Goal: Information Seeking & Learning: Learn about a topic

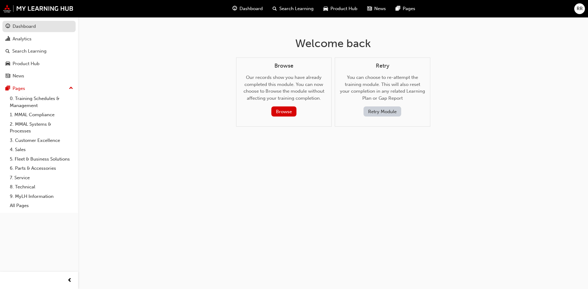
click at [42, 25] on div "Dashboard" at bounding box center [39, 27] width 67 height 8
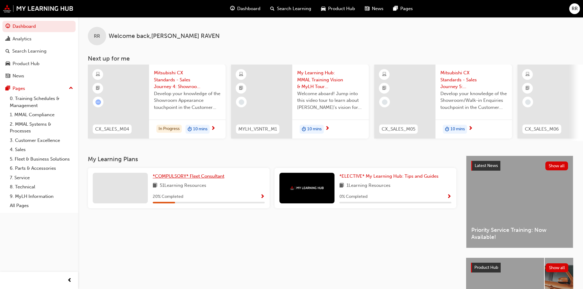
click at [193, 154] on div "RR Welcome back , REBEKAH RAVEN Next up for me CX_SALES_M04 Mitsubishi CX Stand…" at bounding box center [330, 86] width 505 height 139
click at [207, 178] on span "*COMPULSORY* Fleet Consultant" at bounding box center [189, 177] width 72 height 6
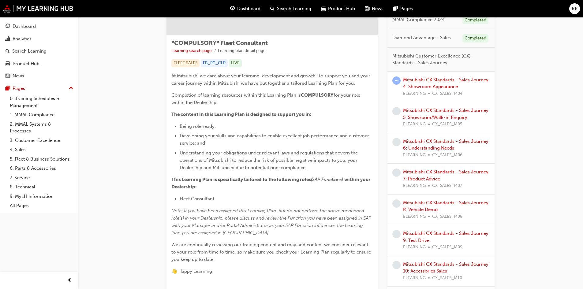
scroll to position [31, 0]
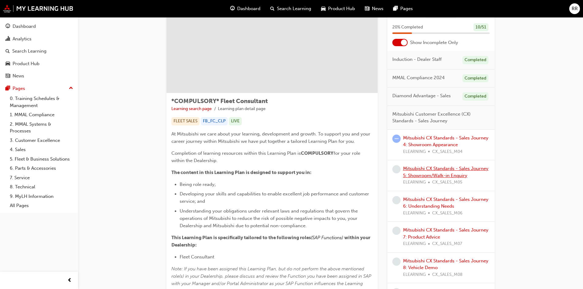
click at [435, 170] on link "Mitsubishi CX Standards - Sales Journey 5: Showroom/Walk-in Enquiry" at bounding box center [445, 172] width 85 height 13
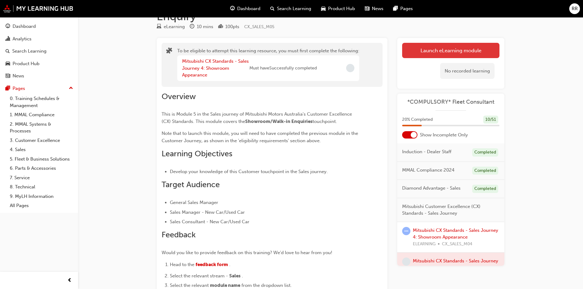
click at [446, 53] on button "Launch eLearning module" at bounding box center [450, 50] width 97 height 15
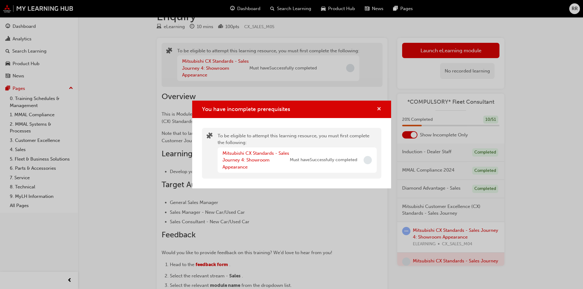
click at [379, 108] on span "cross-icon" at bounding box center [379, 110] width 5 height 6
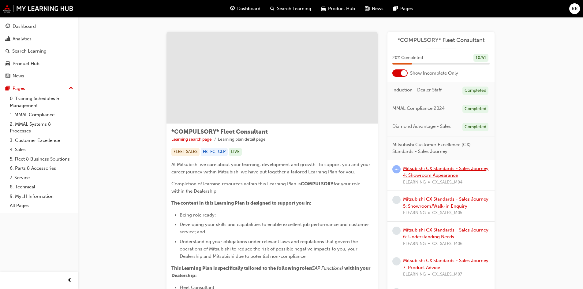
click at [425, 170] on link "Mitsubishi CX Standards - Sales Journey 4: Showroom Appearance" at bounding box center [445, 172] width 85 height 13
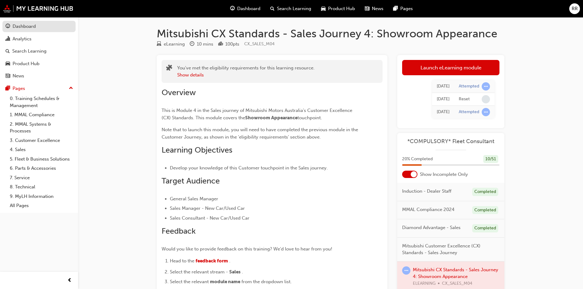
click at [29, 23] on div "Dashboard" at bounding box center [24, 26] width 23 height 7
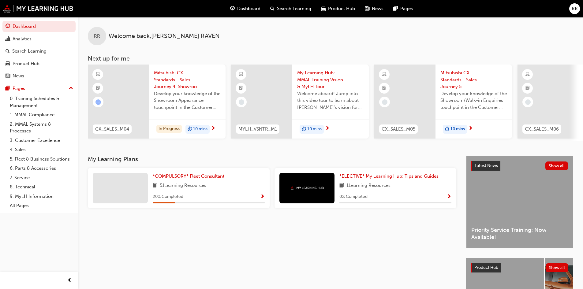
click at [190, 179] on span "*COMPULSORY* Fleet Consultant" at bounding box center [189, 177] width 72 height 6
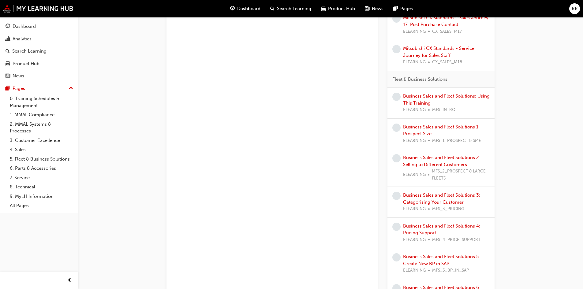
scroll to position [521, 0]
click at [426, 97] on link "Business Sales and Fleet Solutions: Using This Training" at bounding box center [446, 99] width 87 height 13
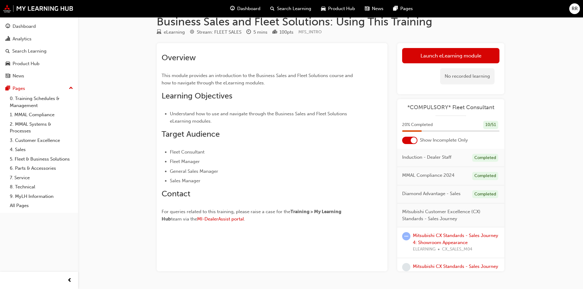
scroll to position [29, 0]
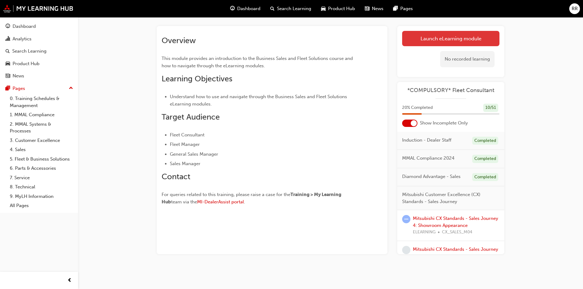
click at [449, 42] on link "Launch eLearning module" at bounding box center [450, 38] width 97 height 15
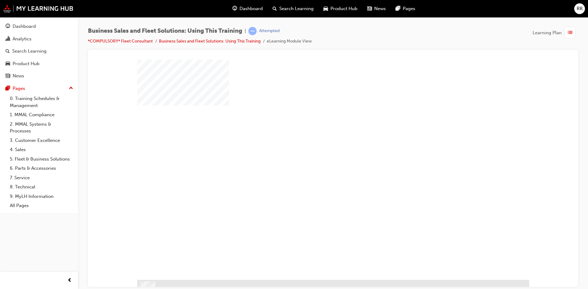
click at [315, 152] on div "play" at bounding box center [315, 152] width 0 height 0
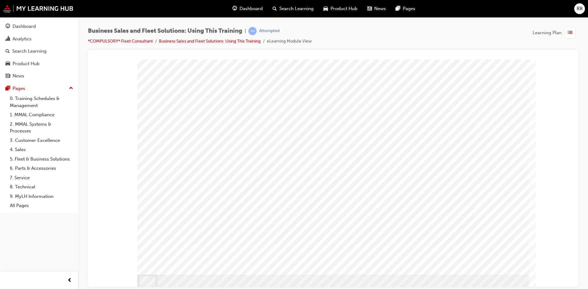
scroll to position [7, 0]
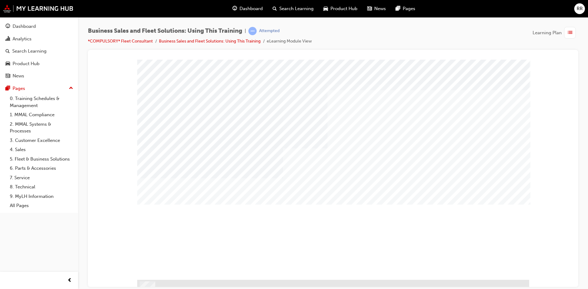
click at [503, 280] on div "Image" at bounding box center [333, 290] width 392 height 21
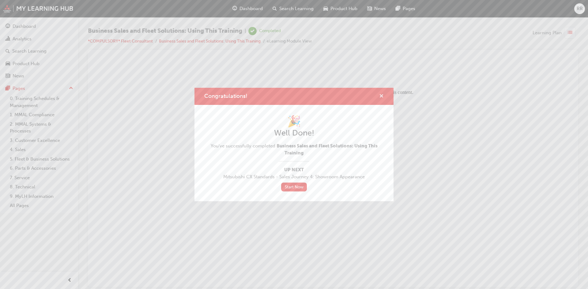
click at [382, 98] on span "cross-icon" at bounding box center [381, 97] width 5 height 6
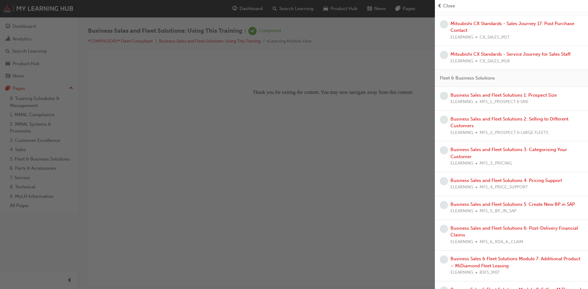
scroll to position [490, 0]
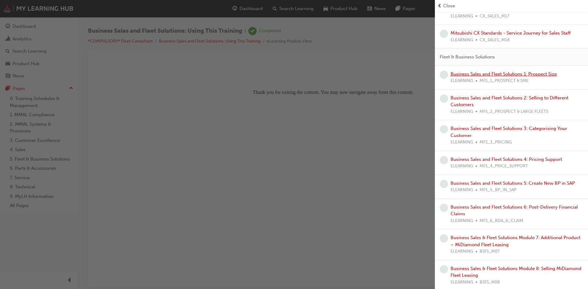
click at [489, 77] on link "Business Sales and Fleet Solutions 1: Prospect Size" at bounding box center [503, 74] width 106 height 6
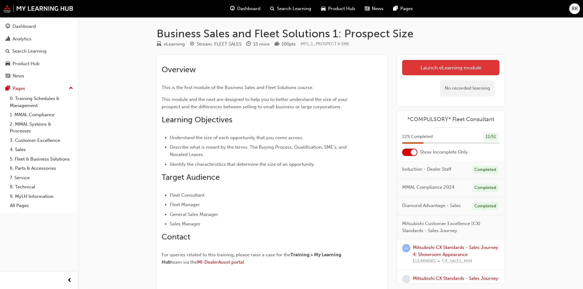
click at [453, 66] on link "Launch eLearning module" at bounding box center [450, 67] width 97 height 15
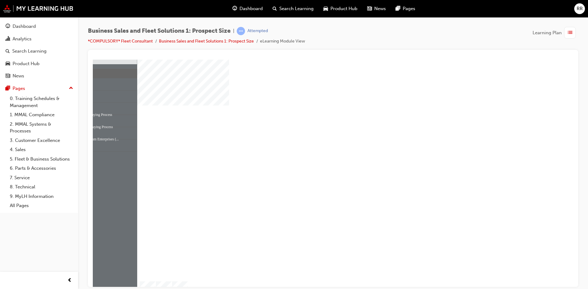
click at [315, 152] on div "play" at bounding box center [315, 152] width 0 height 0
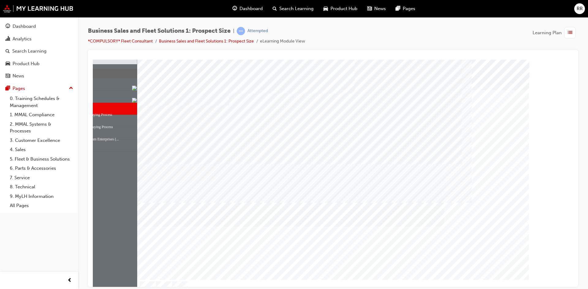
drag, startPoint x: 277, startPoint y: 201, endPoint x: 353, endPoint y: 197, distance: 76.3
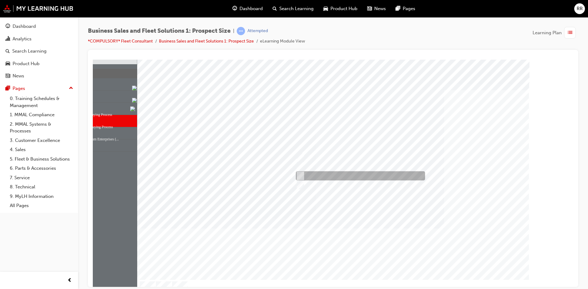
click at [300, 174] on input "Consideration" at bounding box center [299, 176] width 7 height 7
radio input "true"
click at [452, 227] on div at bounding box center [333, 176] width 392 height 234
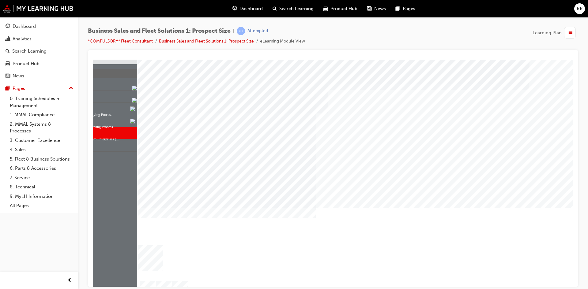
drag, startPoint x: 212, startPoint y: 183, endPoint x: 386, endPoint y: 197, distance: 175.5
drag, startPoint x: 263, startPoint y: 224, endPoint x: 339, endPoint y: 218, distance: 75.5
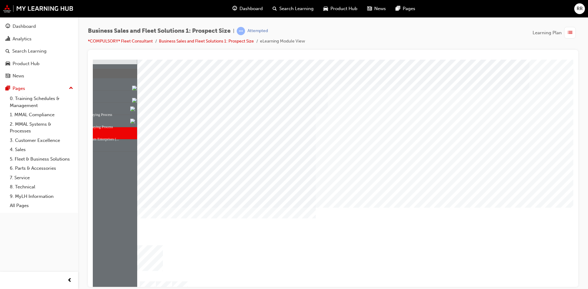
drag, startPoint x: 373, startPoint y: 215, endPoint x: 369, endPoint y: 217, distance: 4.6
drag, startPoint x: 264, startPoint y: 247, endPoint x: 376, endPoint y: 244, distance: 111.8
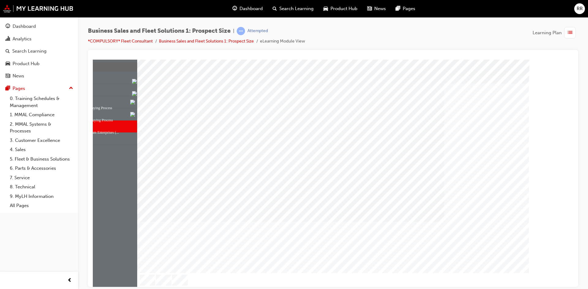
scroll to position [0, 0]
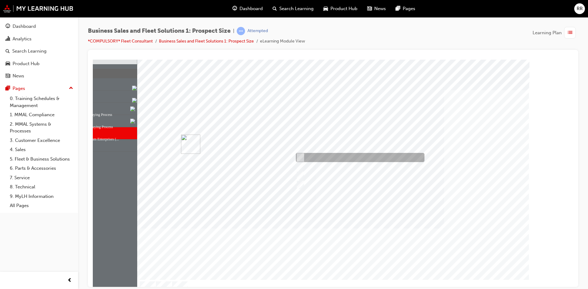
click at [301, 158] on input "Offer loan vehicles" at bounding box center [298, 157] width 7 height 7
checkbox input "true"
click at [300, 176] on div at bounding box center [333, 176] width 392 height 234
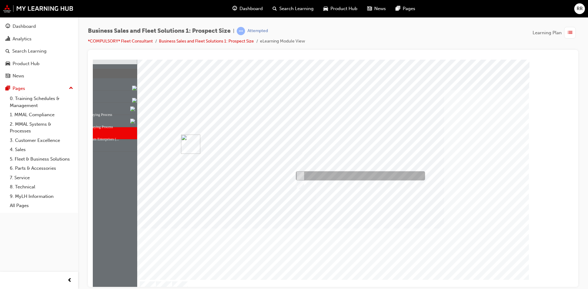
click at [297, 172] on div at bounding box center [358, 175] width 129 height 9
checkbox input "true"
click at [405, 213] on div at bounding box center [333, 176] width 392 height 234
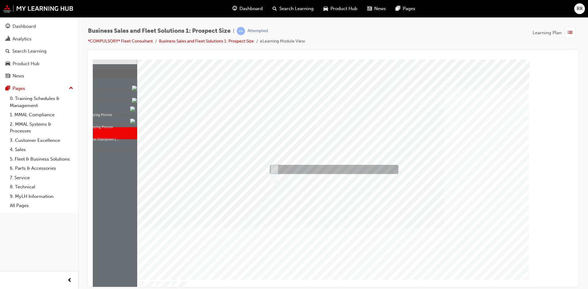
click at [280, 170] on div at bounding box center [332, 169] width 129 height 9
click at [280, 178] on div at bounding box center [333, 176] width 392 height 234
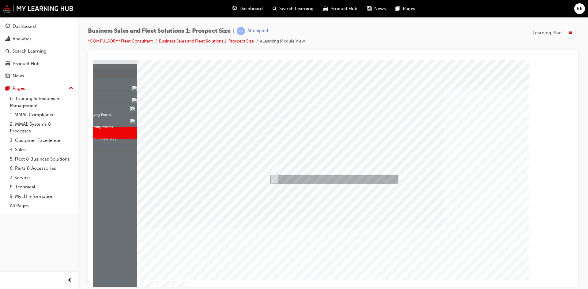
click at [278, 179] on div at bounding box center [332, 179] width 129 height 9
radio input "false"
radio input "true"
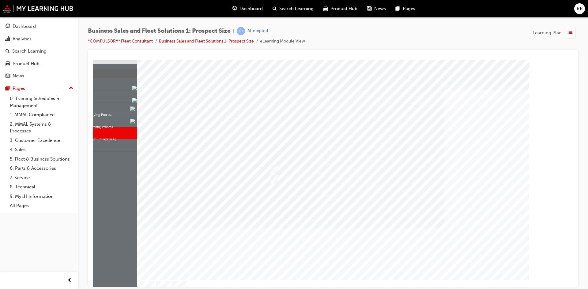
click at [331, 189] on div at bounding box center [333, 176] width 392 height 234
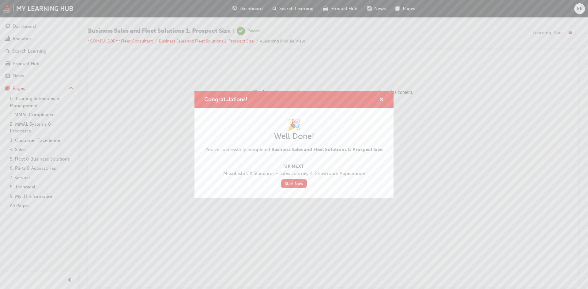
click at [382, 97] on span "cross-icon" at bounding box center [381, 100] width 5 height 6
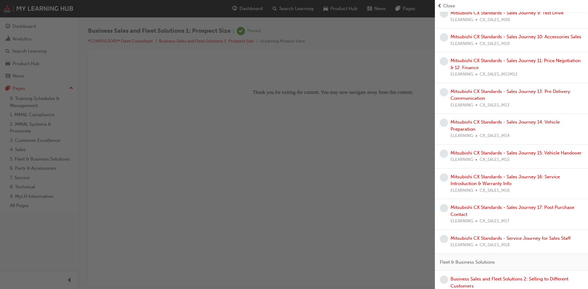
scroll to position [398, 0]
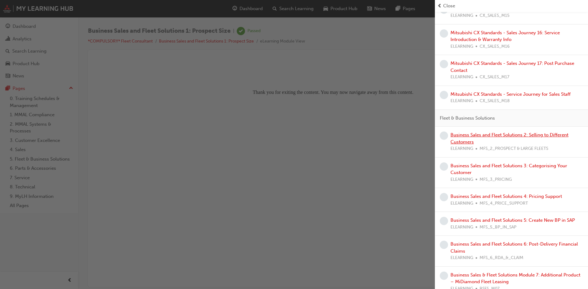
click at [499, 145] on link "Business Sales and Fleet Solutions 2: Selling to Different Customers" at bounding box center [509, 138] width 118 height 13
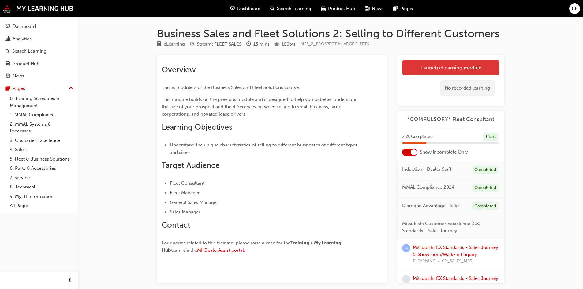
click at [447, 71] on link "Launch eLearning module" at bounding box center [450, 67] width 97 height 15
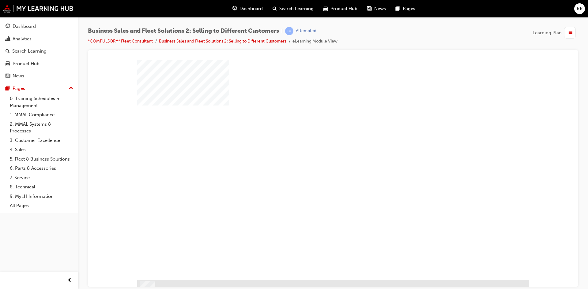
drag, startPoint x: 322, startPoint y: 174, endPoint x: 338, endPoint y: 173, distance: 15.6
click at [315, 152] on div "play" at bounding box center [315, 152] width 0 height 0
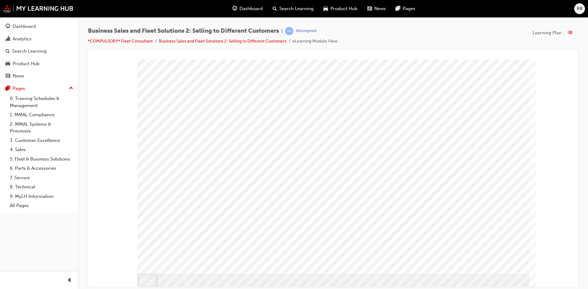
scroll to position [7, 0]
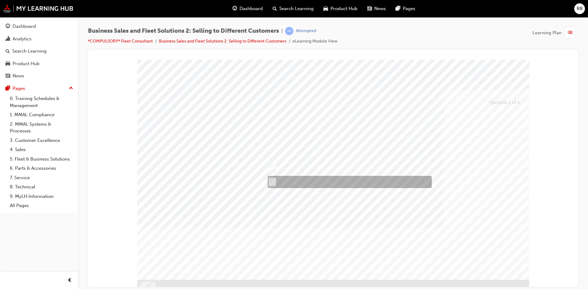
click at [273, 179] on input "Collaborative relationships will identify solutions" at bounding box center [270, 182] width 7 height 7
checkbox input "true"
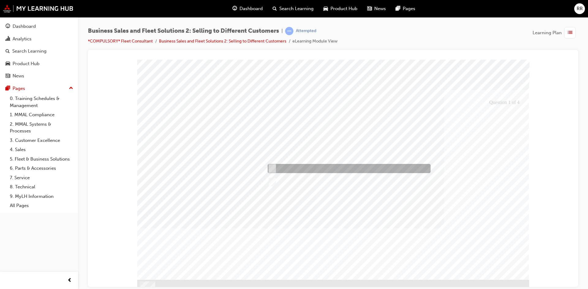
click at [272, 169] on input "Price is less important than value" at bounding box center [270, 168] width 7 height 7
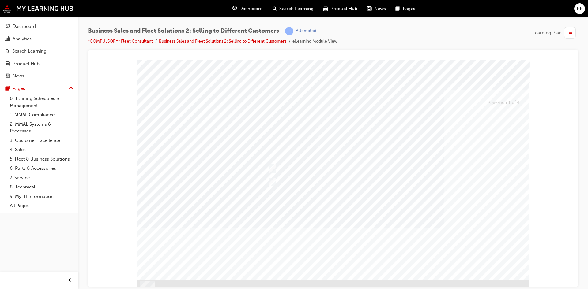
click at [330, 209] on div at bounding box center [333, 176] width 392 height 234
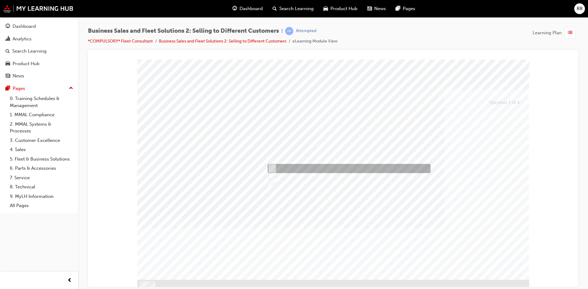
click at [273, 166] on input "Price is less important than value" at bounding box center [270, 168] width 7 height 7
checkbox input "false"
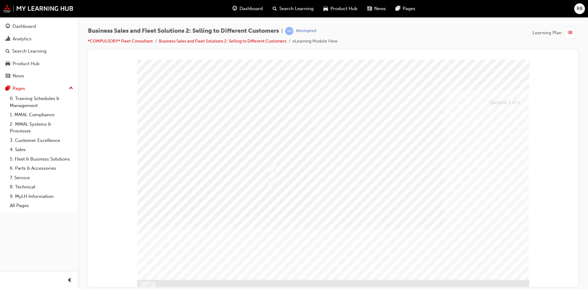
click at [340, 216] on div at bounding box center [333, 176] width 392 height 234
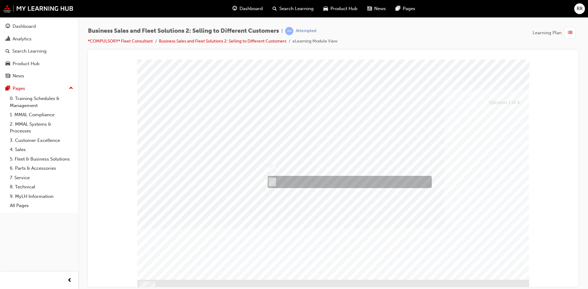
click at [273, 180] on input "Collaborative relationships will identify solutions" at bounding box center [270, 182] width 7 height 7
checkbox input "false"
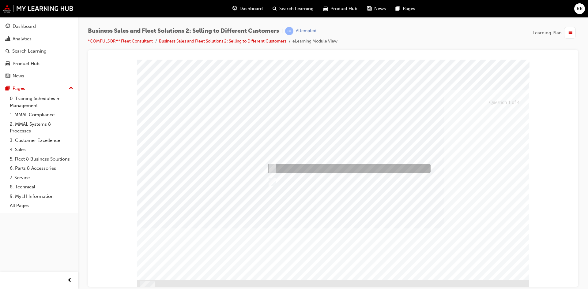
click at [271, 168] on input "Price is less important than value" at bounding box center [270, 168] width 7 height 7
checkbox input "true"
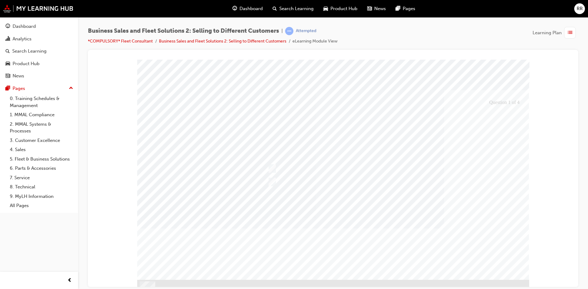
click at [417, 244] on div at bounding box center [333, 176] width 392 height 234
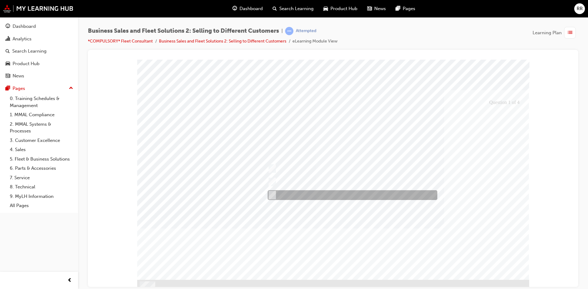
click at [274, 193] on div at bounding box center [351, 195] width 170 height 10
checkbox input "true"
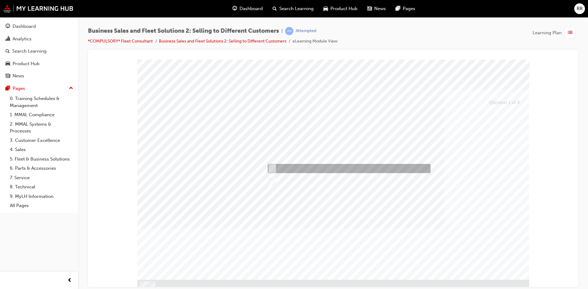
drag, startPoint x: 276, startPoint y: 169, endPoint x: 273, endPoint y: 179, distance: 10.8
click at [276, 169] on div at bounding box center [347, 168] width 163 height 9
checkbox input "false"
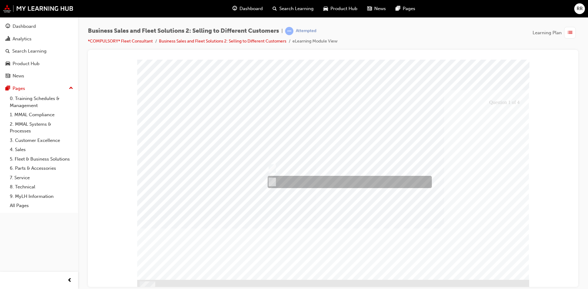
click at [273, 180] on input "Collaborative relationships will identify solutions" at bounding box center [270, 182] width 7 height 7
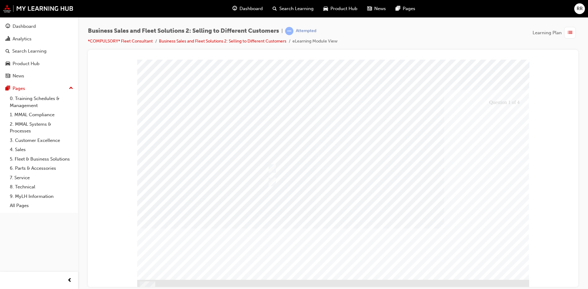
drag, startPoint x: 334, startPoint y: 227, endPoint x: 302, endPoint y: 216, distance: 34.0
click at [333, 227] on div at bounding box center [333, 176] width 392 height 234
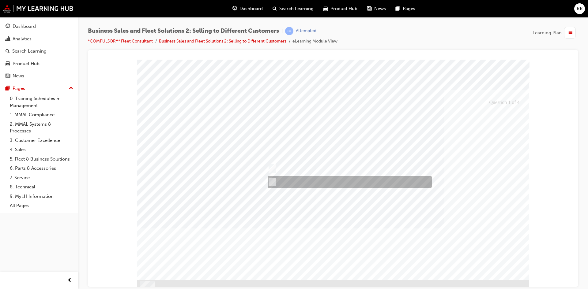
click at [273, 180] on input "Collaborative relationships will identify solutions" at bounding box center [270, 182] width 7 height 7
checkbox input "false"
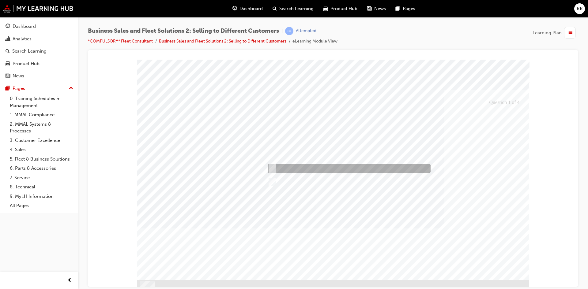
click at [269, 167] on input "Price is less important than value" at bounding box center [270, 168] width 7 height 7
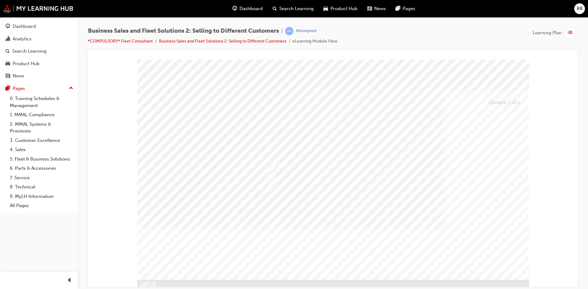
drag, startPoint x: 338, startPoint y: 232, endPoint x: 264, endPoint y: 179, distance: 90.5
click at [337, 232] on div at bounding box center [333, 176] width 392 height 234
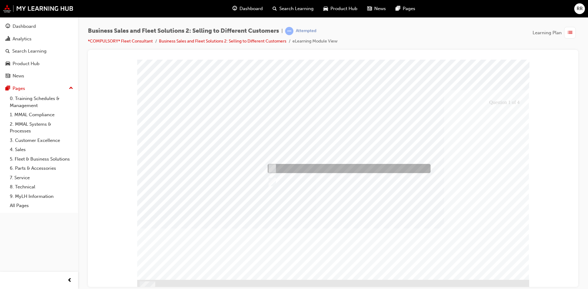
click at [271, 168] on input "Price is less important than value" at bounding box center [270, 168] width 7 height 7
checkbox input "false"
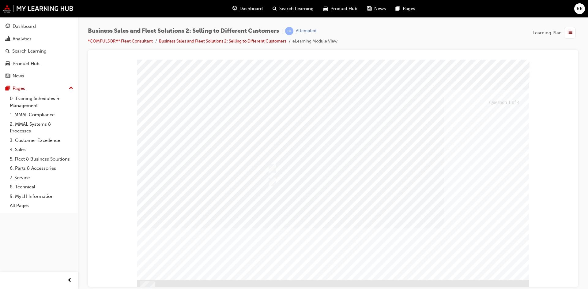
click at [419, 245] on div at bounding box center [333, 176] width 392 height 234
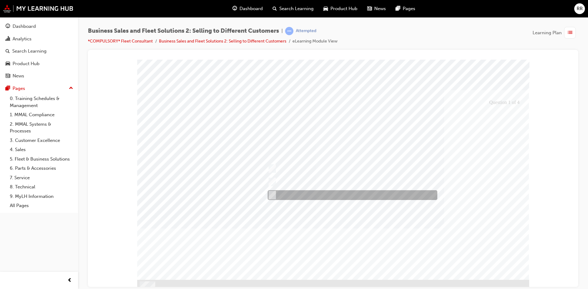
click at [269, 191] on div at bounding box center [351, 195] width 170 height 10
checkbox input "false"
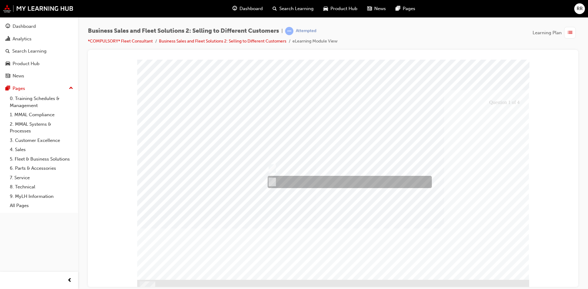
drag, startPoint x: 275, startPoint y: 181, endPoint x: 305, endPoint y: 190, distance: 31.8
click at [275, 182] on div at bounding box center [348, 182] width 164 height 12
checkbox input "true"
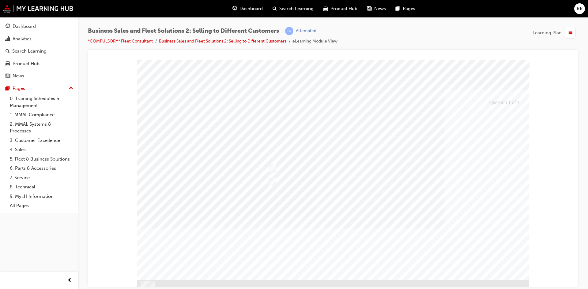
click at [272, 182] on div at bounding box center [333, 176] width 392 height 234
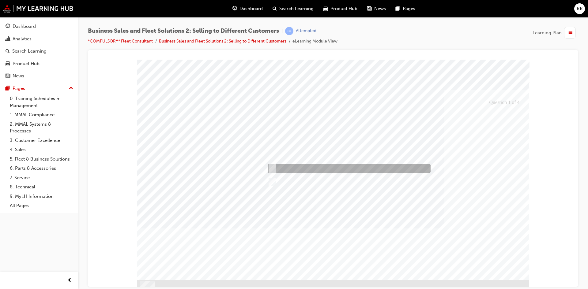
click at [269, 166] on input "Price is less important than value" at bounding box center [270, 168] width 7 height 7
checkbox input "true"
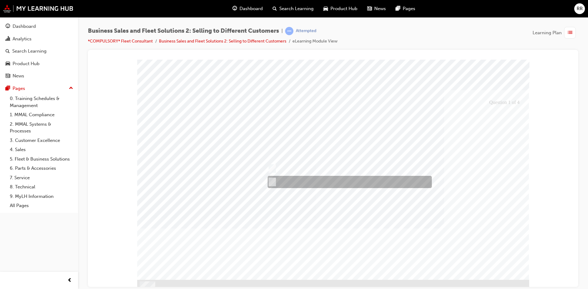
click at [274, 180] on div at bounding box center [348, 182] width 164 height 12
checkbox input "false"
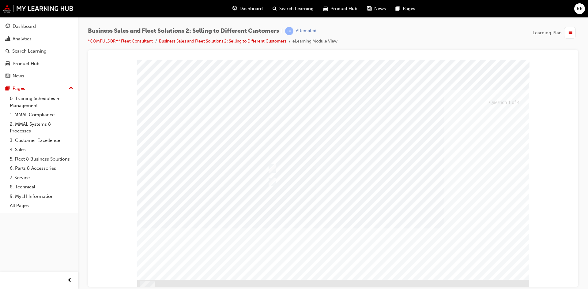
click at [317, 214] on div at bounding box center [333, 176] width 392 height 234
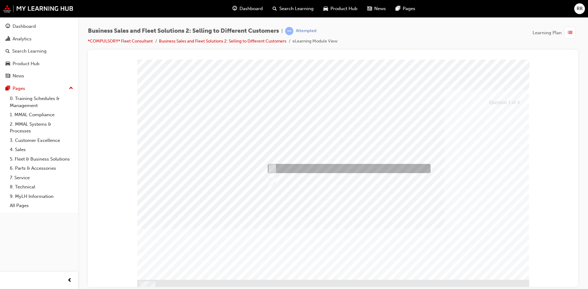
click at [271, 166] on input "Price is less important than value" at bounding box center [270, 168] width 7 height 7
checkbox input "false"
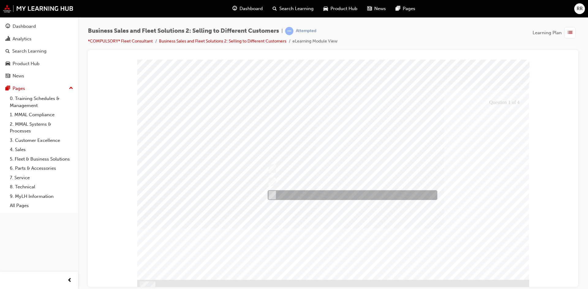
drag, startPoint x: 271, startPoint y: 191, endPoint x: 272, endPoint y: 182, distance: 8.9
click at [272, 191] on div at bounding box center [351, 195] width 170 height 10
checkbox input "true"
click at [272, 182] on input "Collaborative relationships will identify solutions" at bounding box center [270, 182] width 7 height 7
checkbox input "true"
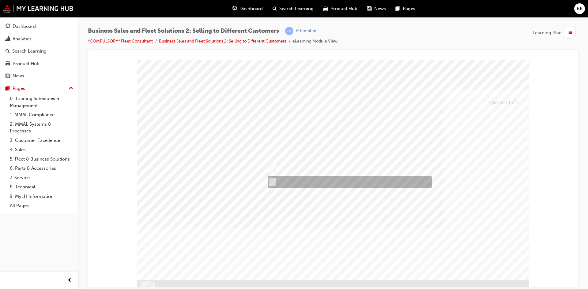
click at [271, 167] on input "Price is less important than value" at bounding box center [270, 168] width 7 height 7
checkbox input "true"
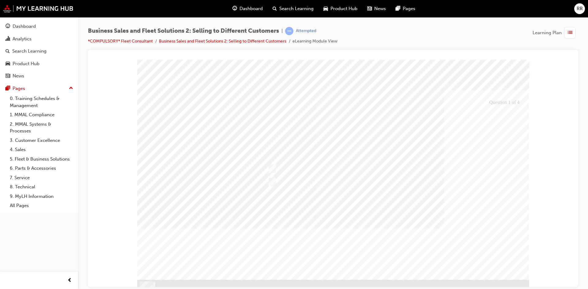
click at [353, 205] on div at bounding box center [333, 176] width 392 height 234
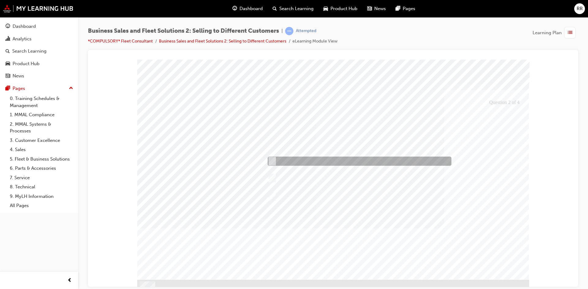
click at [271, 160] on input "An FMO will usually give no future guarantee of volumes" at bounding box center [270, 161] width 7 height 7
checkbox input "true"
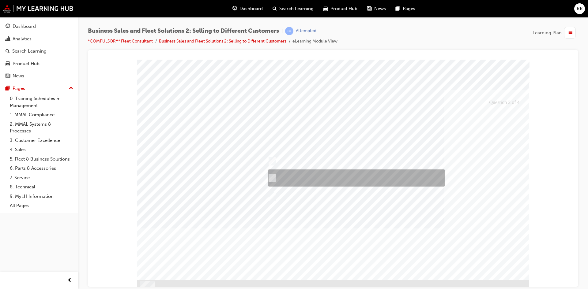
click at [272, 181] on input "FMO’s will usually appoint dealerships on an annual or bi-annual basis" at bounding box center [270, 178] width 7 height 7
checkbox input "true"
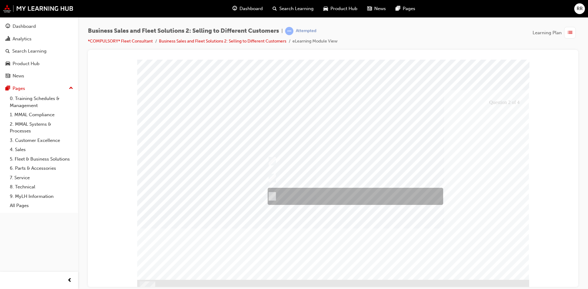
click at [274, 193] on div at bounding box center [353, 196] width 175 height 17
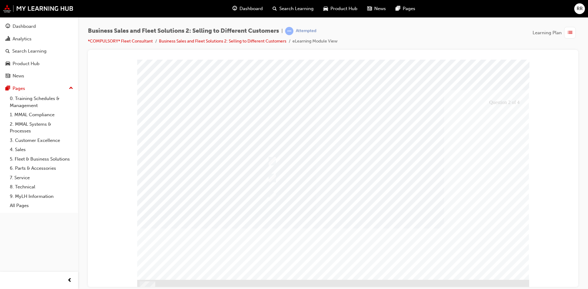
click at [326, 221] on div at bounding box center [333, 176] width 392 height 234
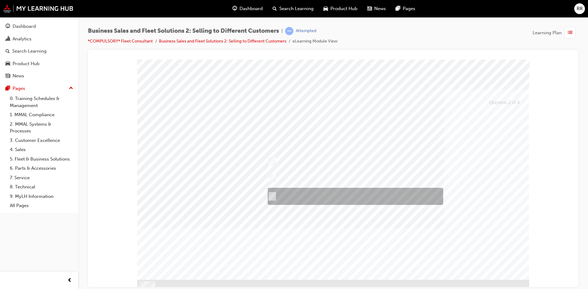
click at [271, 196] on input "An FMO will usually have many suppliers of vehicles" at bounding box center [270, 196] width 7 height 7
checkbox input "false"
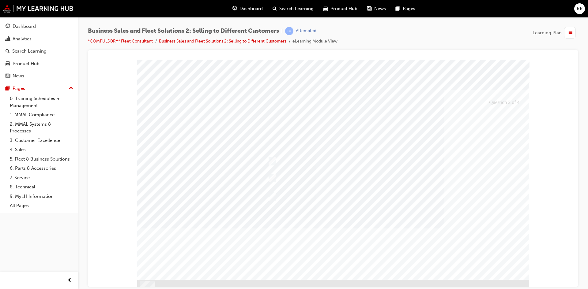
click at [321, 231] on div at bounding box center [333, 176] width 392 height 234
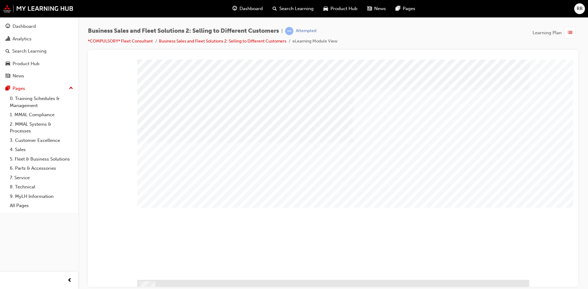
drag, startPoint x: 186, startPoint y: 237, endPoint x: 230, endPoint y: 217, distance: 48.0
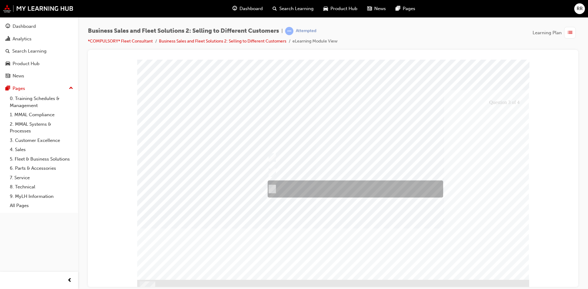
click at [353, 193] on div at bounding box center [353, 189] width 175 height 17
checkbox input "true"
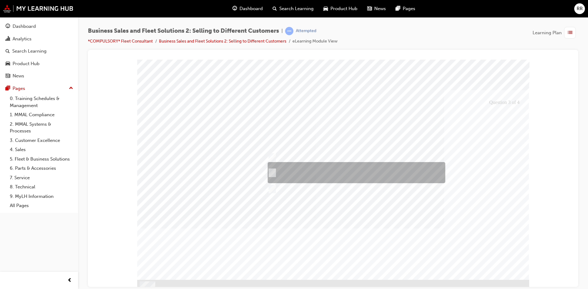
click at [343, 178] on div at bounding box center [355, 172] width 178 height 21
checkbox input "true"
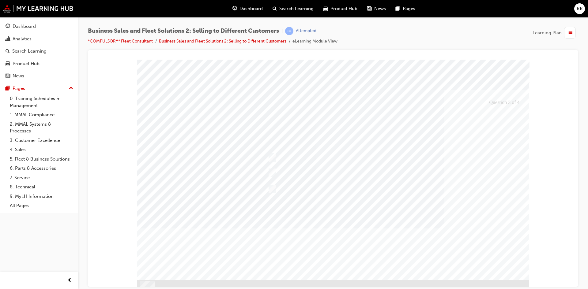
click at [373, 211] on div at bounding box center [333, 176] width 392 height 234
click at [341, 201] on div "PAGE 20" at bounding box center [333, 169] width 392 height 220
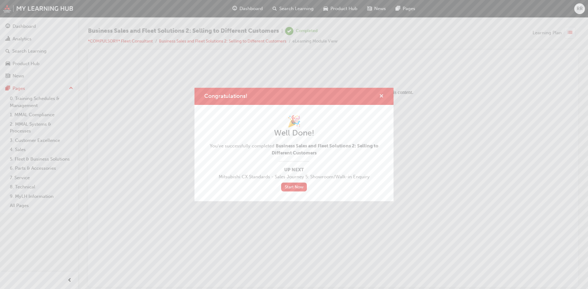
click at [380, 98] on span "cross-icon" at bounding box center [381, 97] width 5 height 6
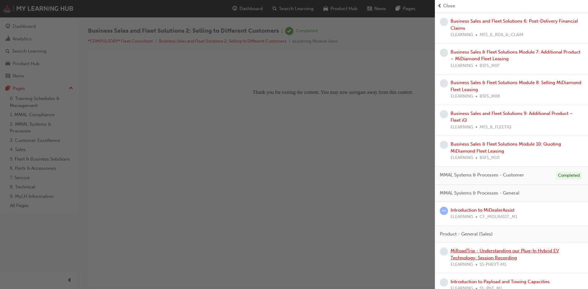
scroll to position [276, 0]
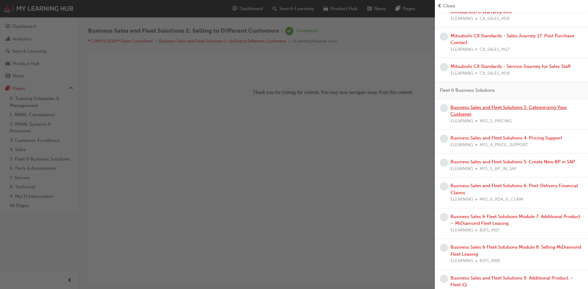
click at [503, 117] on link "Business Sales and Fleet Solutions 3: Categorising Your Customer" at bounding box center [508, 111] width 117 height 13
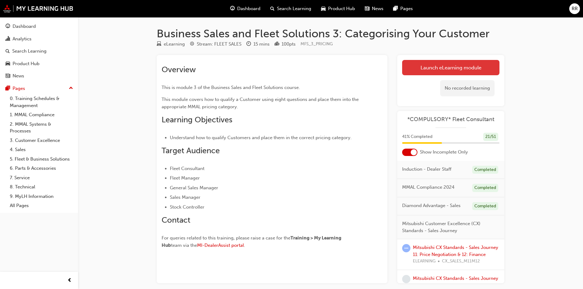
click at [461, 64] on link "Launch eLearning module" at bounding box center [450, 67] width 97 height 15
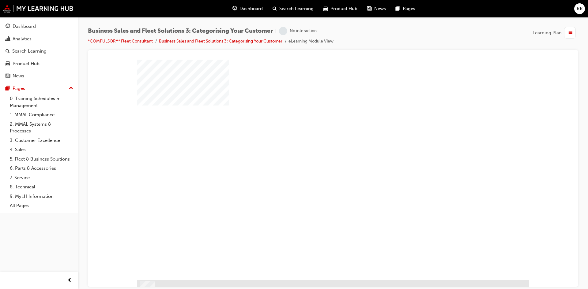
click at [315, 152] on div "play" at bounding box center [315, 152] width 0 height 0
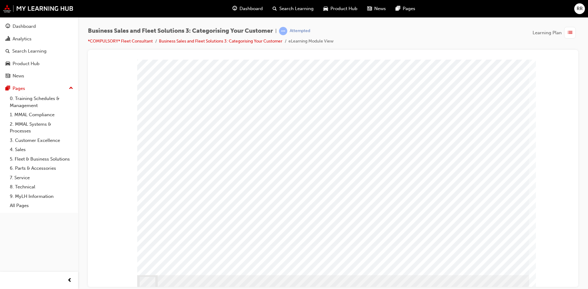
scroll to position [7, 0]
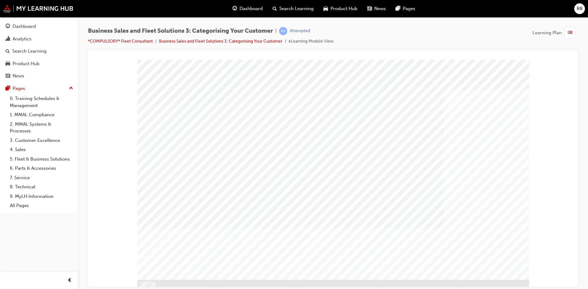
drag, startPoint x: 503, startPoint y: 125, endPoint x: 475, endPoint y: 126, distance: 28.2
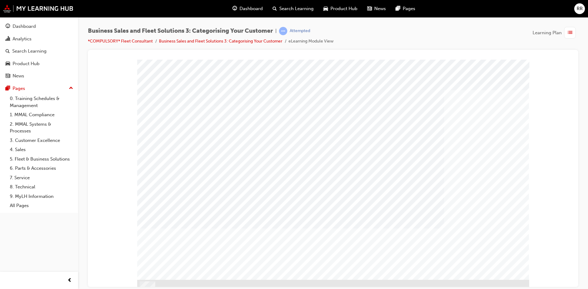
drag, startPoint x: 497, startPoint y: 267, endPoint x: 570, endPoint y: 180, distance: 113.3
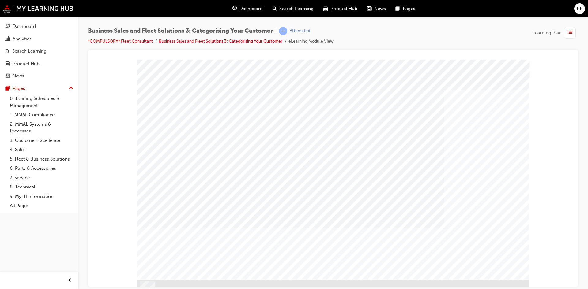
drag, startPoint x: 215, startPoint y: 200, endPoint x: 216, endPoint y: 213, distance: 12.9
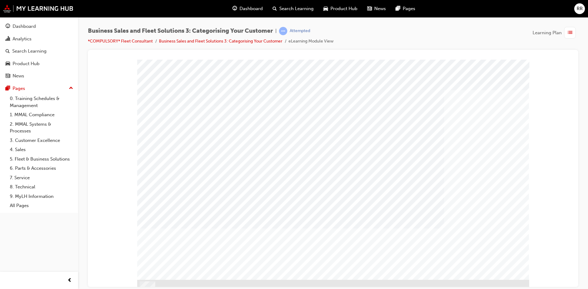
drag, startPoint x: 459, startPoint y: 234, endPoint x: 432, endPoint y: 241, distance: 27.6
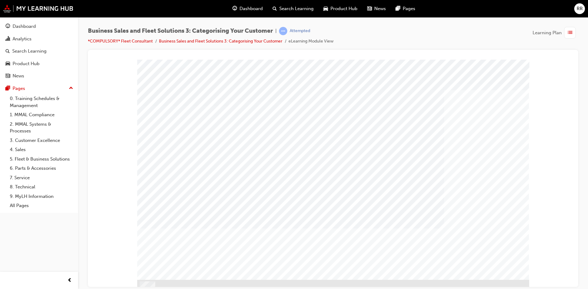
click at [413, 244] on div "PAGE 29 SAP Database Left" at bounding box center [333, 169] width 392 height 220
drag, startPoint x: 273, startPoint y: 136, endPoint x: 181, endPoint y: 138, distance: 92.5
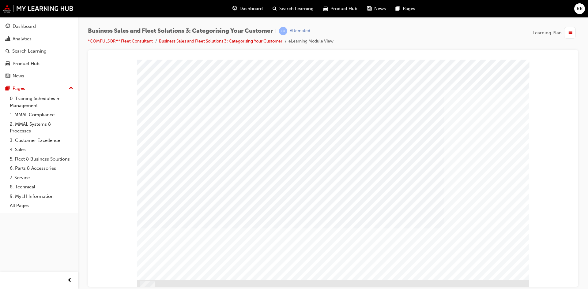
drag, startPoint x: 181, startPoint y: 138, endPoint x: 171, endPoint y: 111, distance: 28.1
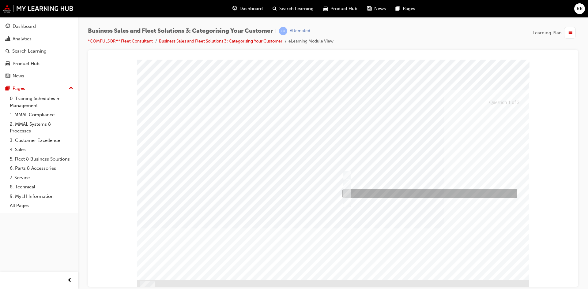
click at [396, 192] on div at bounding box center [428, 193] width 175 height 9
radio input "true"
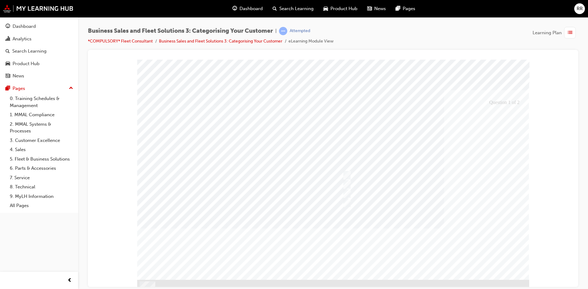
click at [499, 276] on div at bounding box center [333, 176] width 392 height 234
click at [362, 192] on div at bounding box center [405, 193] width 129 height 9
radio input "true"
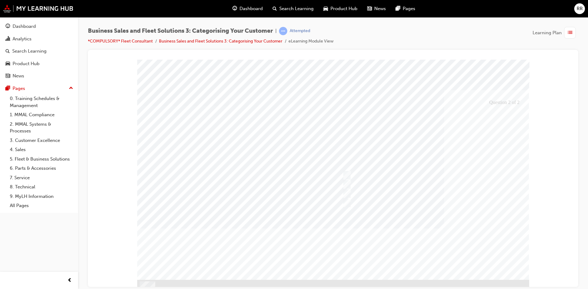
click at [414, 231] on div at bounding box center [333, 176] width 392 height 234
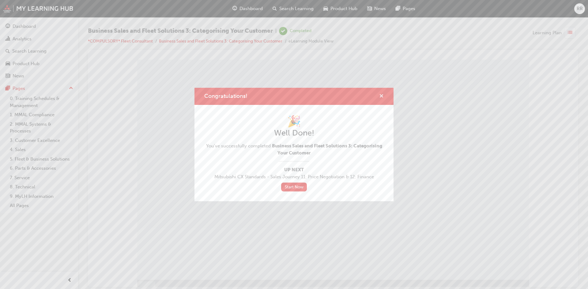
click at [381, 97] on span "cross-icon" at bounding box center [381, 97] width 5 height 6
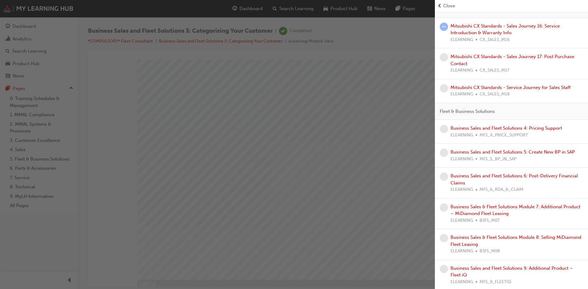
scroll to position [184, 0]
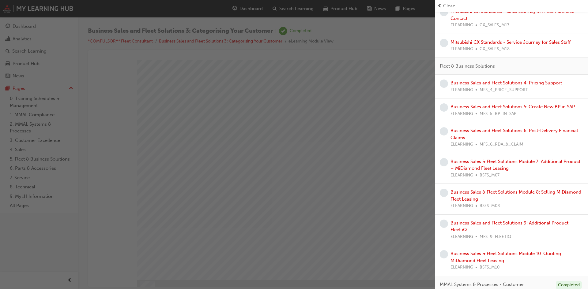
drag, startPoint x: 487, startPoint y: 87, endPoint x: 566, endPoint y: 169, distance: 113.7
click at [487, 86] on link "Business Sales and Fleet Solutions 4: Pricing Support" at bounding box center [505, 83] width 111 height 6
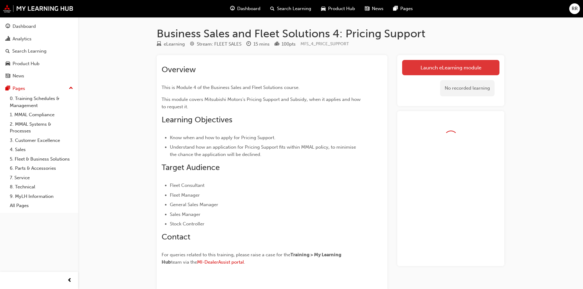
click at [419, 69] on link "Launch eLearning module" at bounding box center [450, 67] width 97 height 15
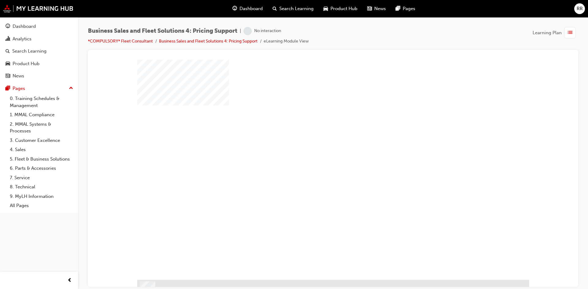
click at [315, 152] on div "play" at bounding box center [315, 152] width 0 height 0
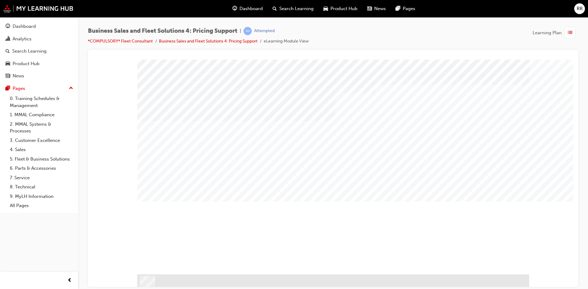
scroll to position [7, 0]
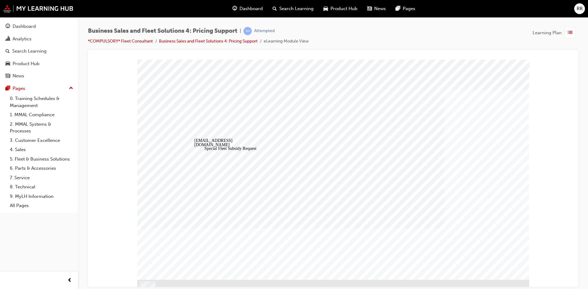
drag, startPoint x: 186, startPoint y: 152, endPoint x: 200, endPoint y: 160, distance: 15.8
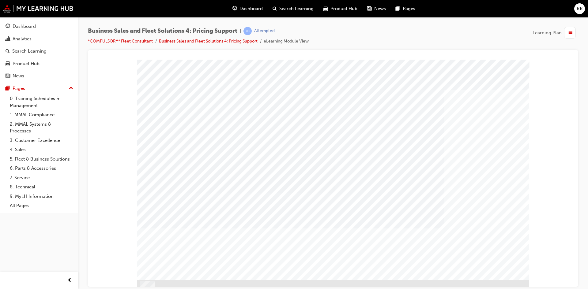
drag, startPoint x: 506, startPoint y: 270, endPoint x: 493, endPoint y: 269, distance: 12.6
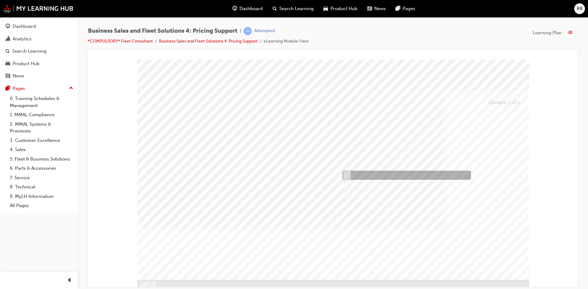
click at [387, 173] on div at bounding box center [405, 175] width 129 height 9
checkbox input "true"
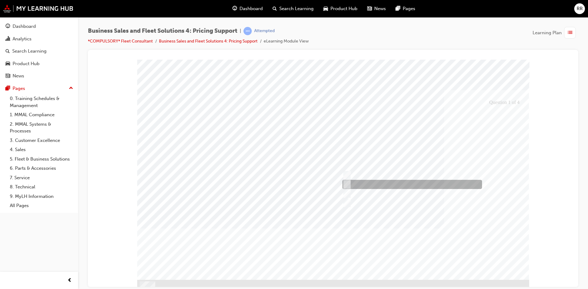
click at [422, 184] on div at bounding box center [411, 184] width 140 height 9
checkbox input "true"
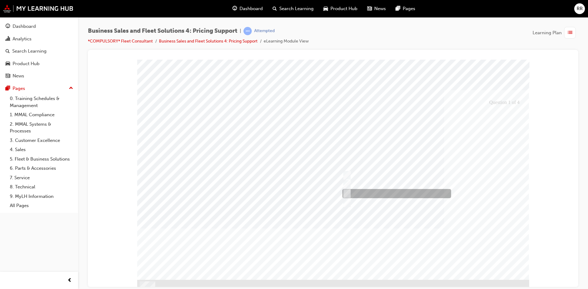
click at [424, 195] on div at bounding box center [395, 193] width 109 height 9
checkbox input "true"
click at [391, 239] on div at bounding box center [333, 176] width 392 height 234
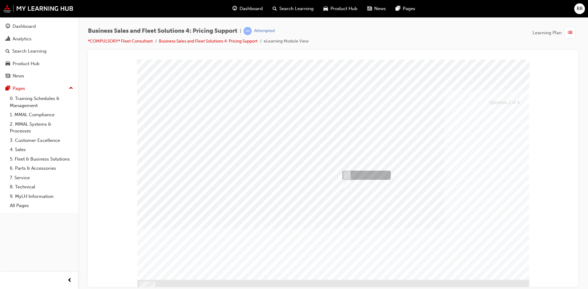
click at [362, 174] on div at bounding box center [365, 175] width 48 height 9
radio input "true"
click at [496, 248] on div at bounding box center [333, 176] width 392 height 234
click at [365, 174] on div at bounding box center [365, 175] width 48 height 9
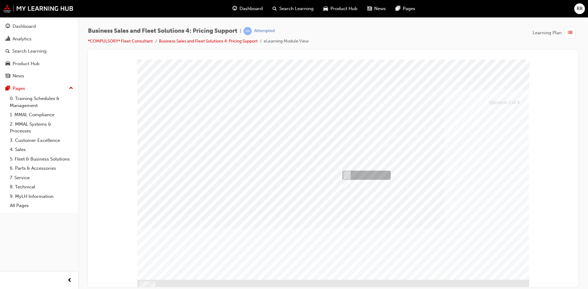
radio input "true"
click at [412, 220] on div at bounding box center [333, 176] width 392 height 234
click at [361, 183] on div at bounding box center [365, 184] width 48 height 9
radio input "true"
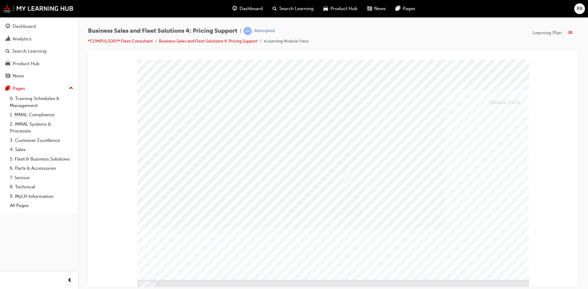
click at [379, 212] on div at bounding box center [333, 176] width 392 height 234
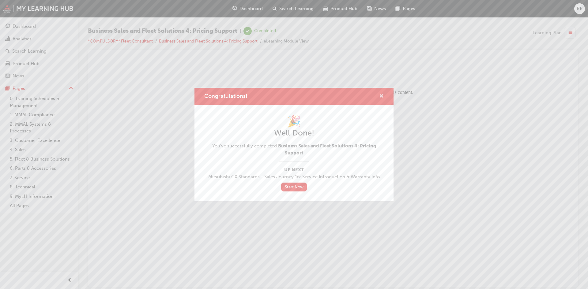
click at [380, 96] on span "cross-icon" at bounding box center [381, 97] width 5 height 6
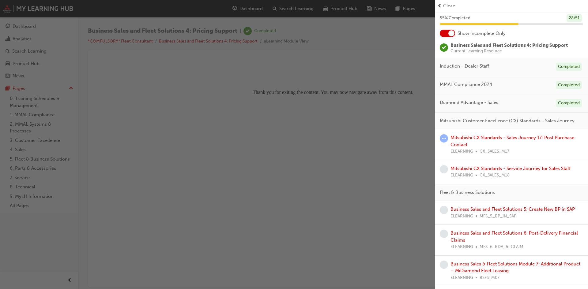
scroll to position [31, 0]
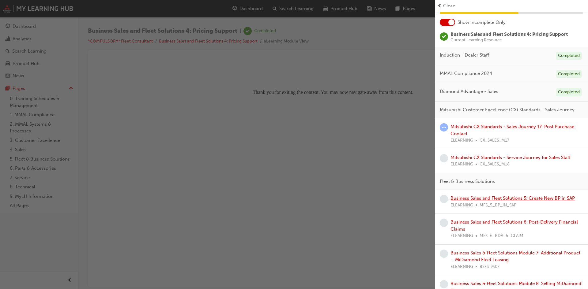
drag, startPoint x: 527, startPoint y: 207, endPoint x: 521, endPoint y: 207, distance: 5.8
click at [527, 201] on link "Business Sales and Fleet Solutions 5: Create New BP in SAP" at bounding box center [512, 199] width 124 height 6
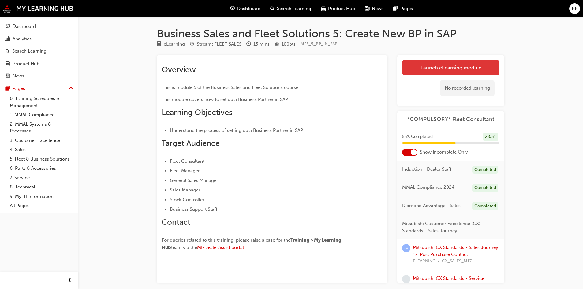
click at [443, 66] on link "Launch eLearning module" at bounding box center [450, 67] width 97 height 15
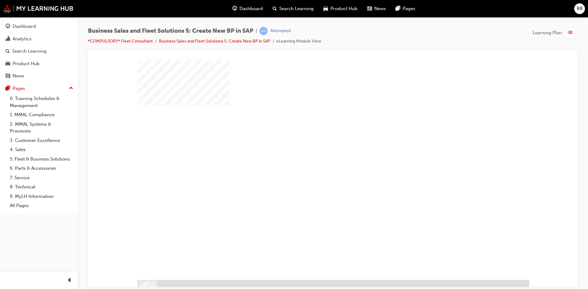
click at [315, 152] on div "play" at bounding box center [315, 152] width 0 height 0
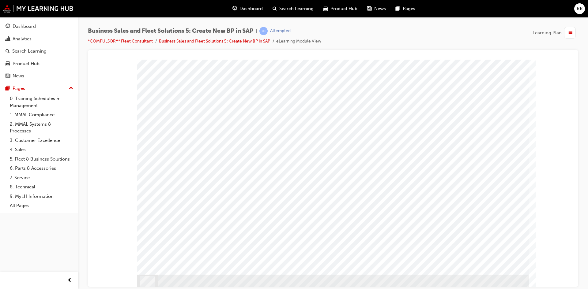
scroll to position [7, 0]
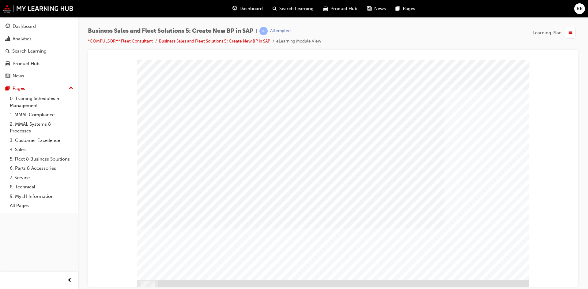
drag, startPoint x: 192, startPoint y: 158, endPoint x: 274, endPoint y: 182, distance: 85.7
click at [196, 160] on div "PAGE 5 SAP Database Left" at bounding box center [333, 169] width 392 height 220
drag, startPoint x: 290, startPoint y: 186, endPoint x: 270, endPoint y: 228, distance: 47.0
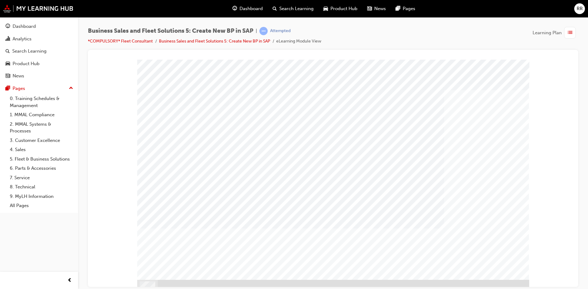
drag, startPoint x: 266, startPoint y: 236, endPoint x: 253, endPoint y: 175, distance: 61.7
click at [419, 151] on div "PAGE 5 SAP Database Left" at bounding box center [333, 169] width 392 height 220
drag, startPoint x: 239, startPoint y: 187, endPoint x: 212, endPoint y: 174, distance: 30.0
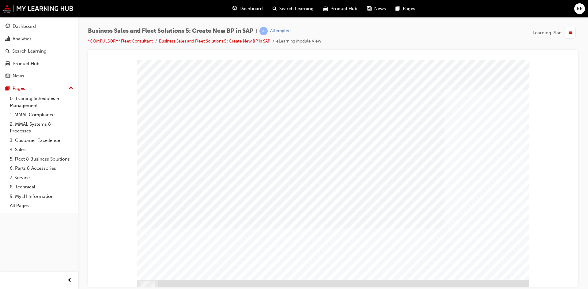
drag, startPoint x: 199, startPoint y: 188, endPoint x: 228, endPoint y: 198, distance: 30.6
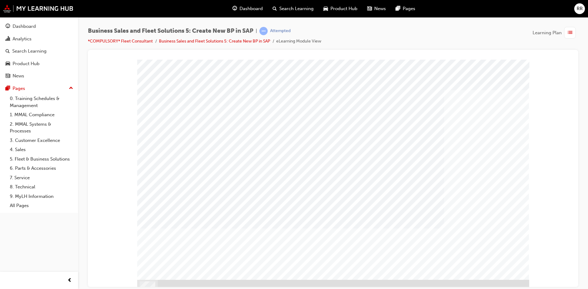
drag, startPoint x: 466, startPoint y: 203, endPoint x: 453, endPoint y: 190, distance: 19.5
click at [440, 177] on div "PAGE 5 SAP Database Left" at bounding box center [333, 169] width 392 height 220
drag, startPoint x: 338, startPoint y: 181, endPoint x: 287, endPoint y: 194, distance: 52.7
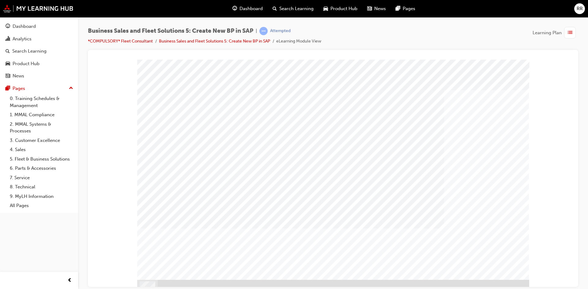
drag, startPoint x: 287, startPoint y: 194, endPoint x: 173, endPoint y: 206, distance: 114.5
drag, startPoint x: 166, startPoint y: 208, endPoint x: 163, endPoint y: 209, distance: 3.2
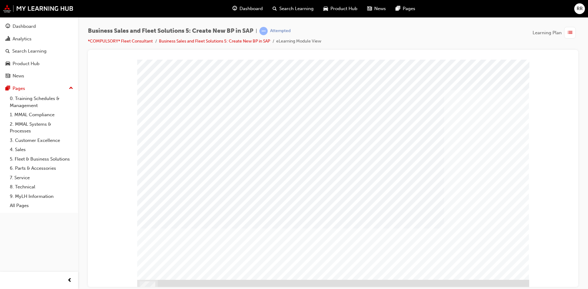
drag, startPoint x: 163, startPoint y: 209, endPoint x: 160, endPoint y: 142, distance: 66.2
drag, startPoint x: 161, startPoint y: 137, endPoint x: 161, endPoint y: 126, distance: 11.7
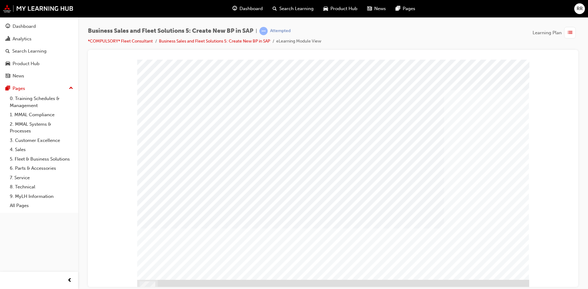
click at [233, 158] on div "PAGE 5 SAP Database Left" at bounding box center [333, 169] width 392 height 220
